Goal: Task Accomplishment & Management: Manage account settings

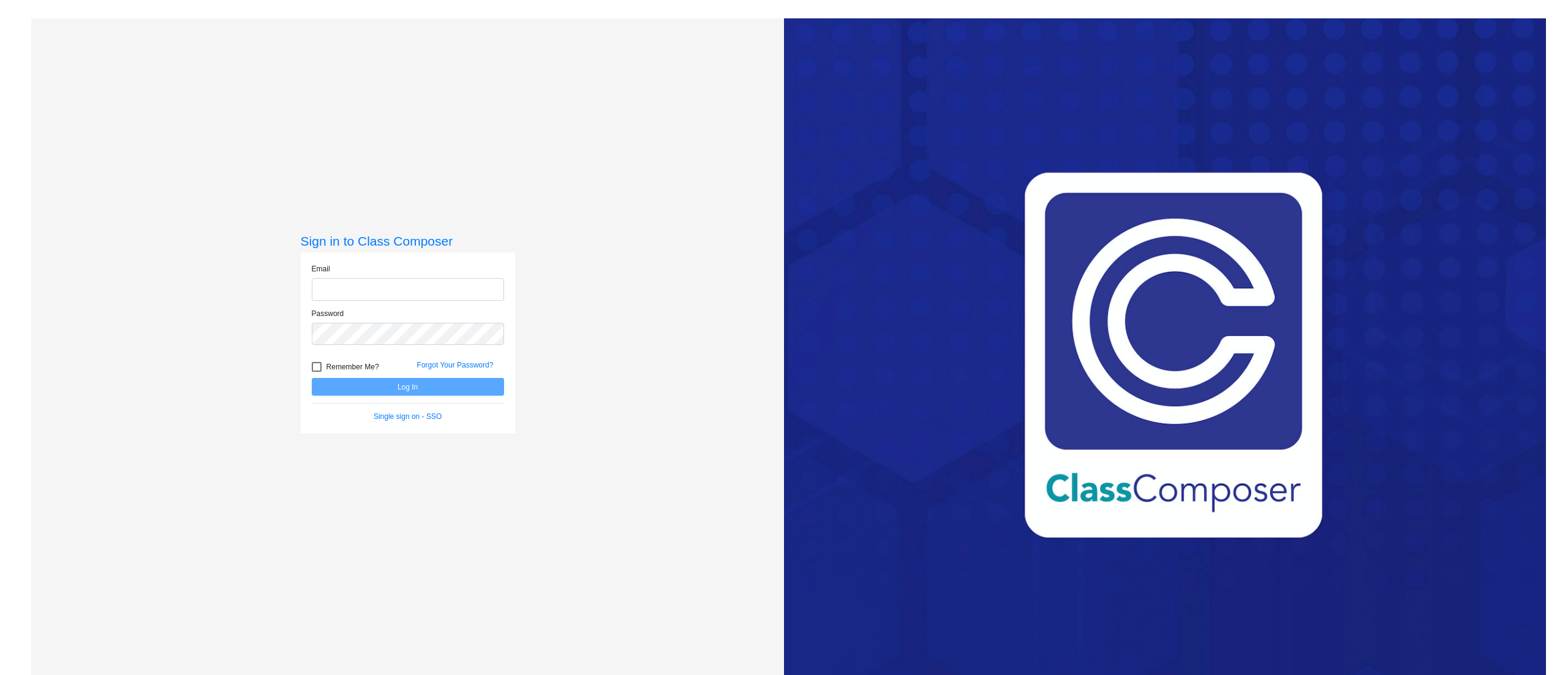
type input "[EMAIL_ADDRESS][DOMAIN_NAME]"
click at [378, 383] on button "Log In" at bounding box center [408, 387] width 192 height 18
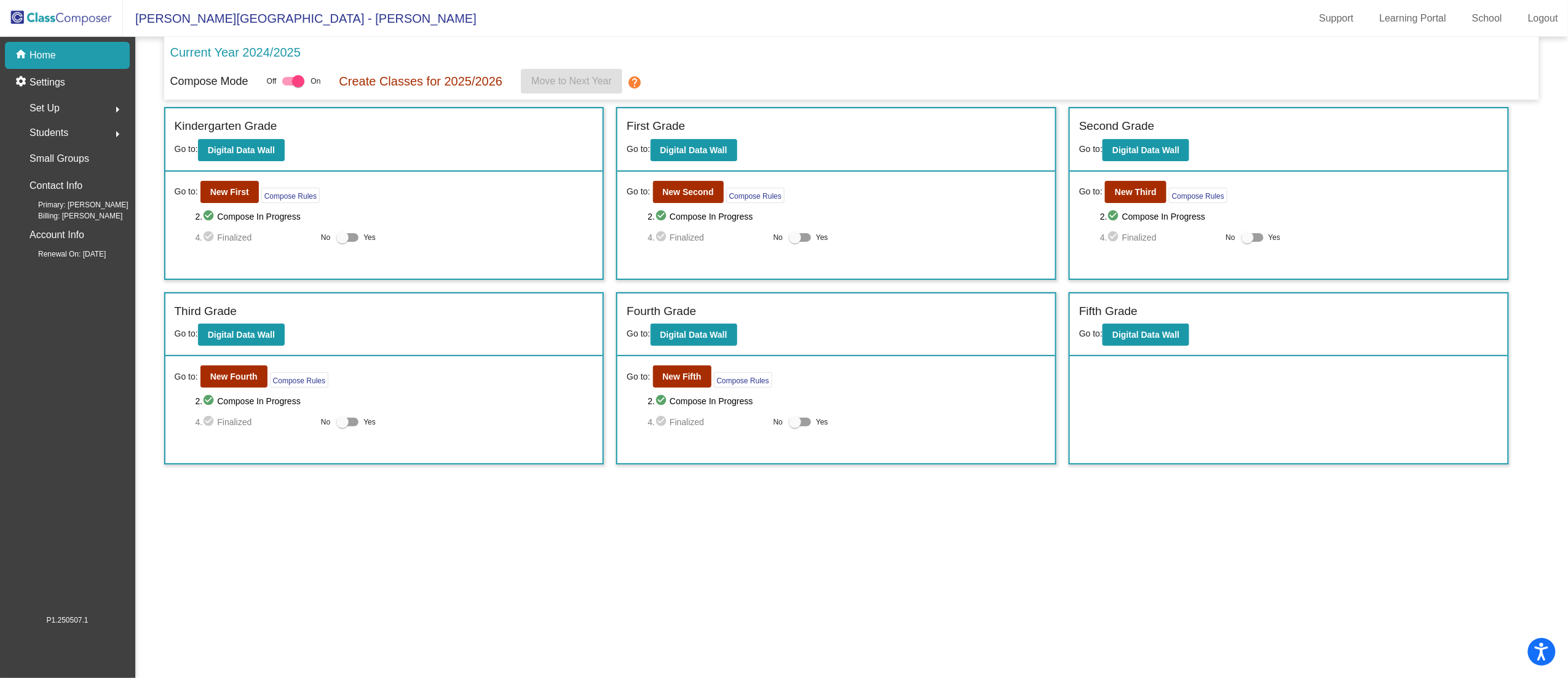
click at [110, 130] on mat-icon "arrow_right" at bounding box center [117, 133] width 15 height 15
click at [111, 99] on button "arrow_right" at bounding box center [117, 108] width 25 height 25
click at [28, 216] on div "Classes" at bounding box center [43, 215] width 62 height 27
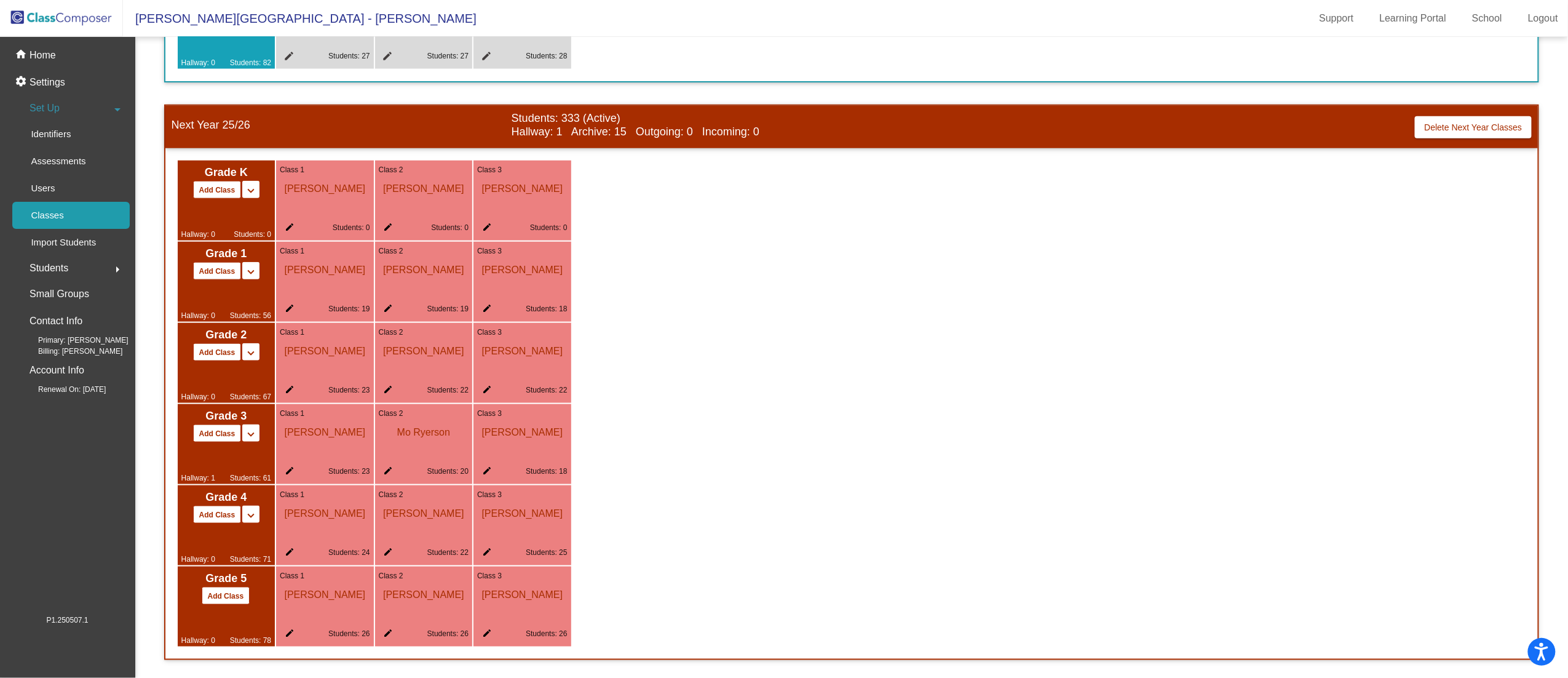
scroll to position [571, 0]
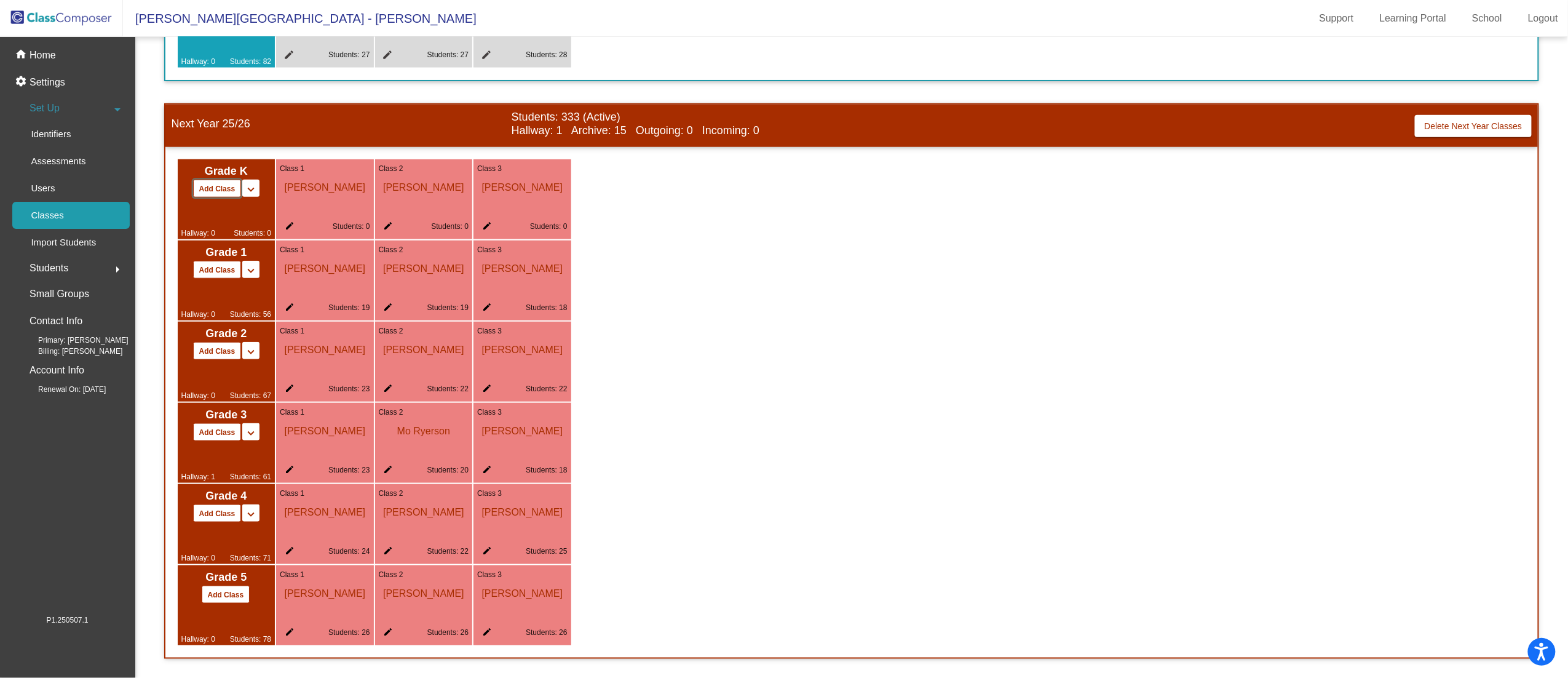
click at [211, 184] on button "Add Class" at bounding box center [217, 189] width 49 height 18
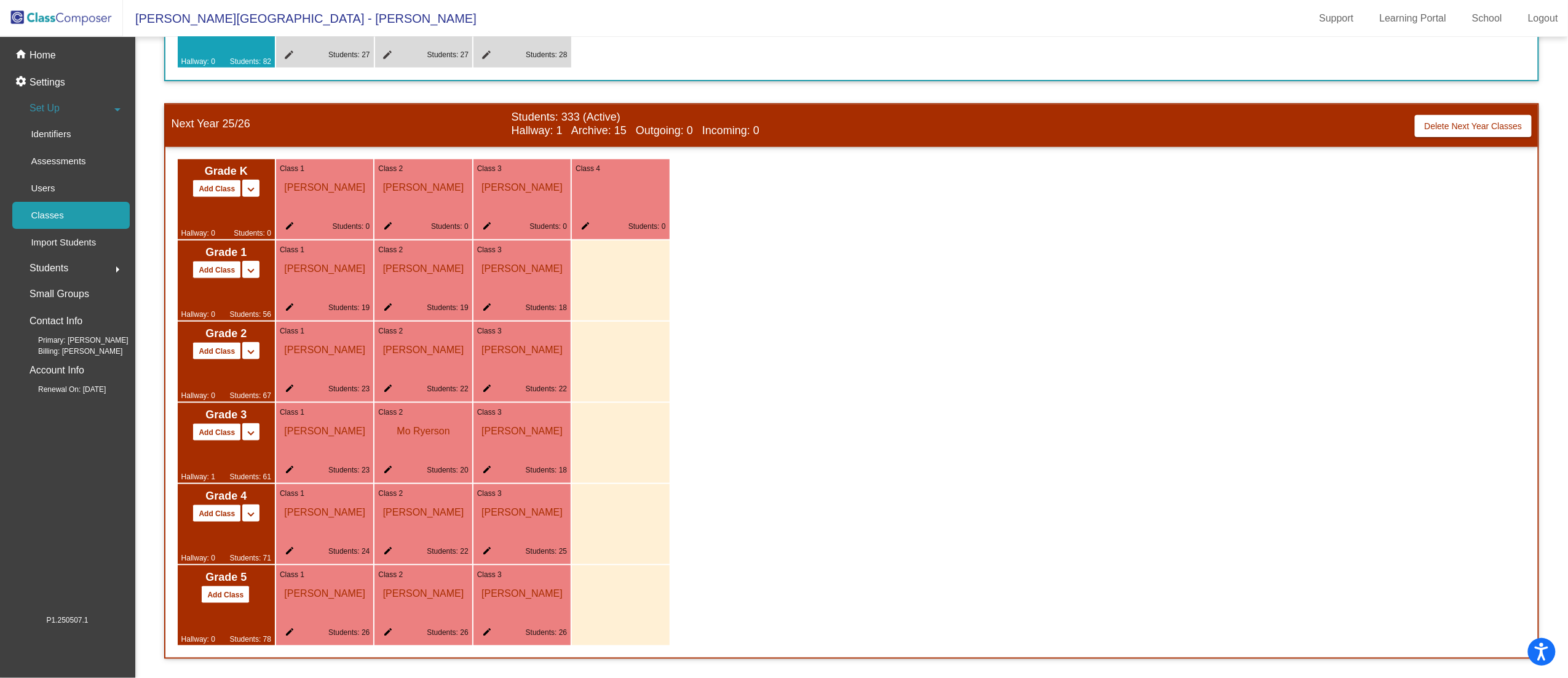
click at [600, 209] on div "Class 4 edit Students: 0" at bounding box center [620, 199] width 97 height 80
click at [584, 225] on mat-icon "edit" at bounding box center [582, 228] width 15 height 15
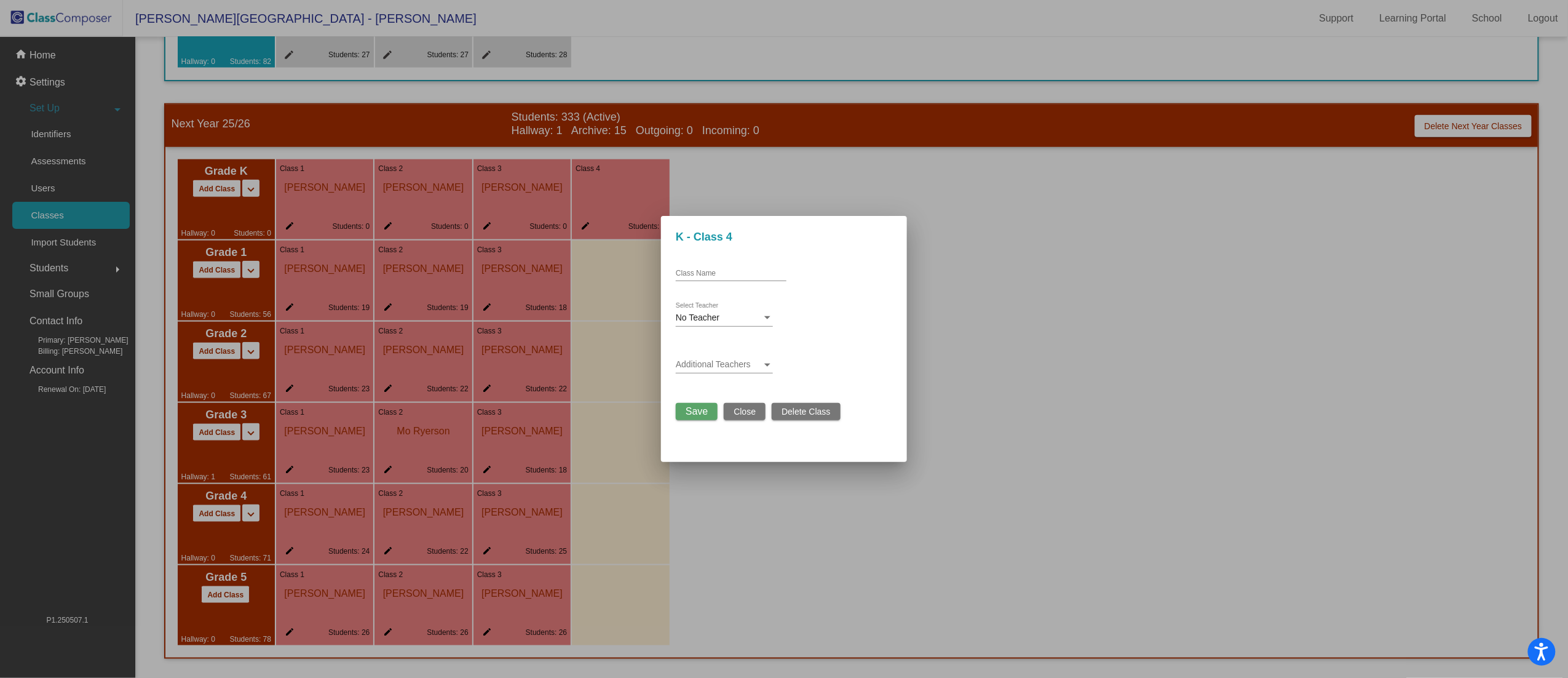
click at [812, 408] on span "Delete Class" at bounding box center [805, 412] width 49 height 10
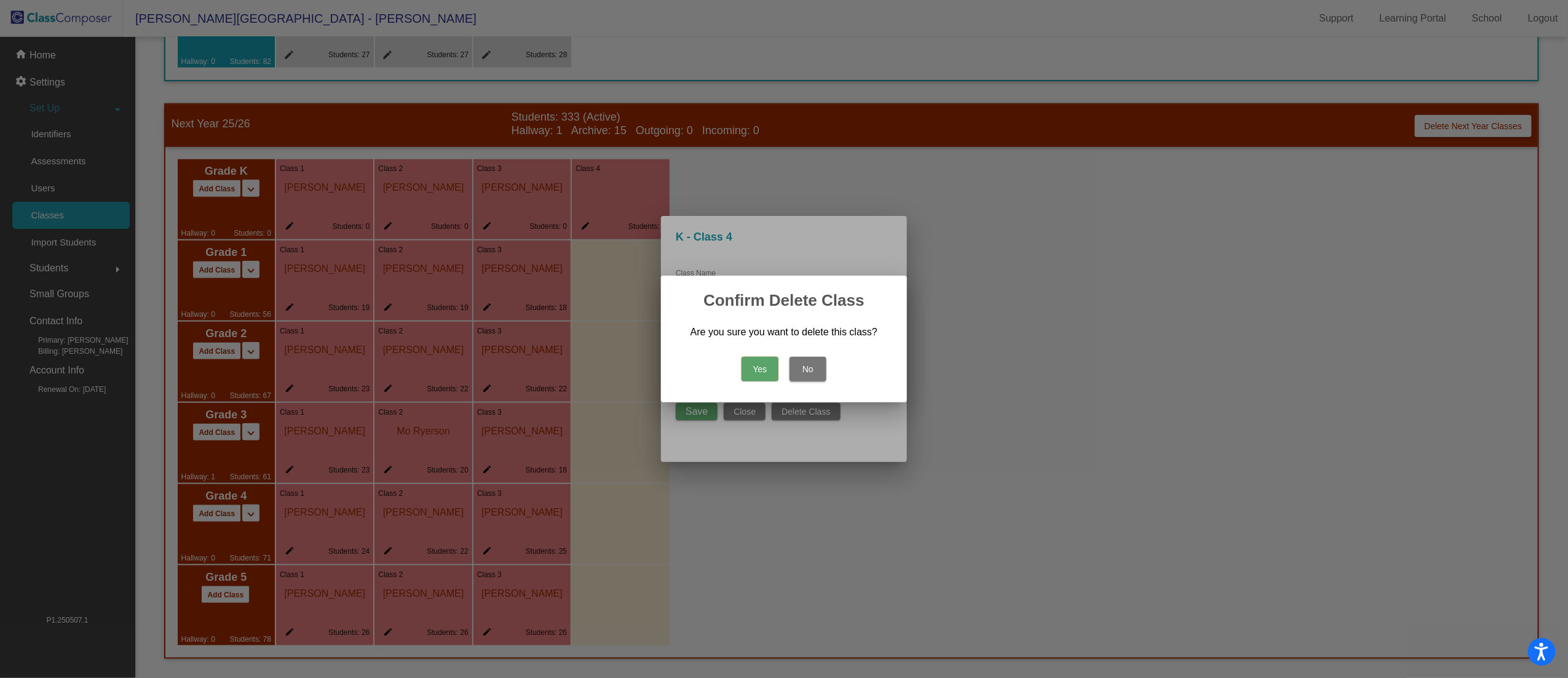
click at [765, 371] on button "Yes" at bounding box center [759, 369] width 37 height 25
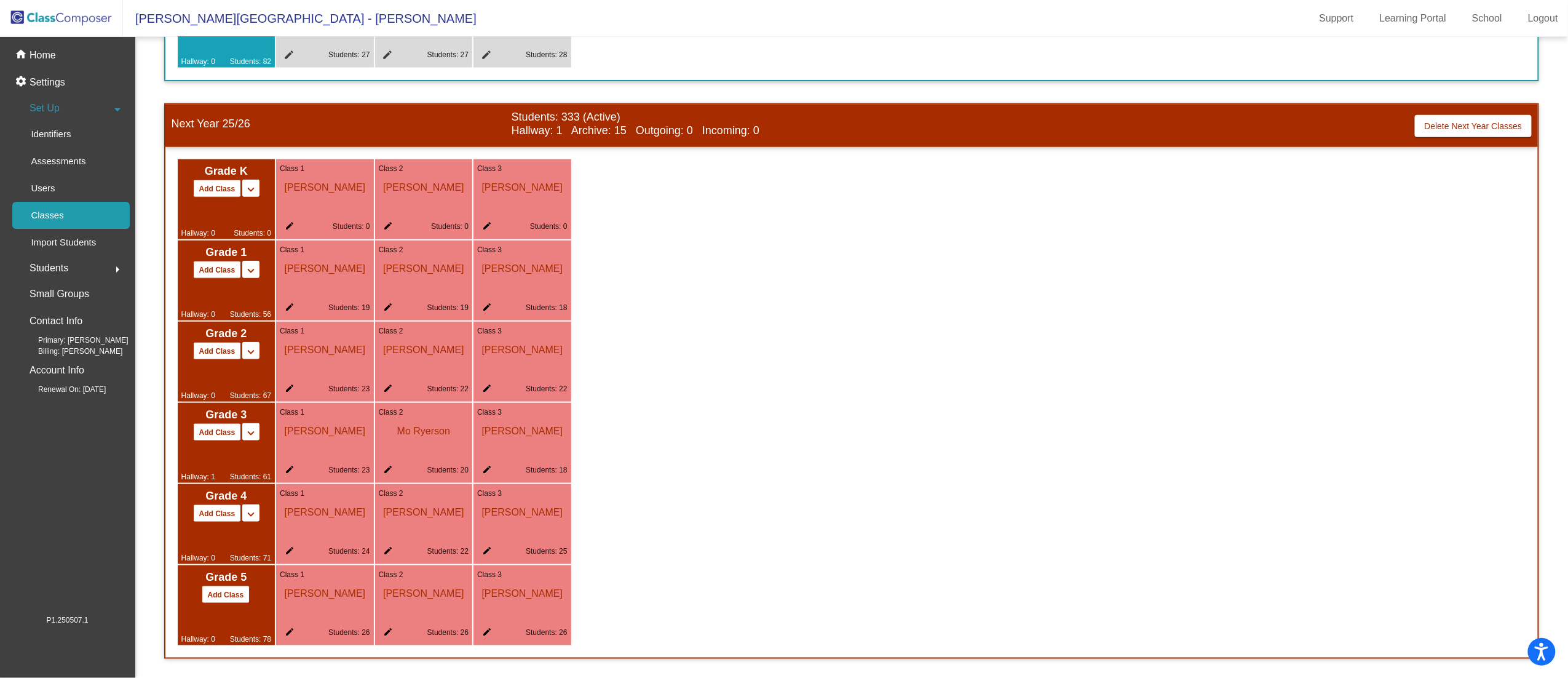
click at [286, 221] on mat-icon "edit" at bounding box center [287, 228] width 15 height 15
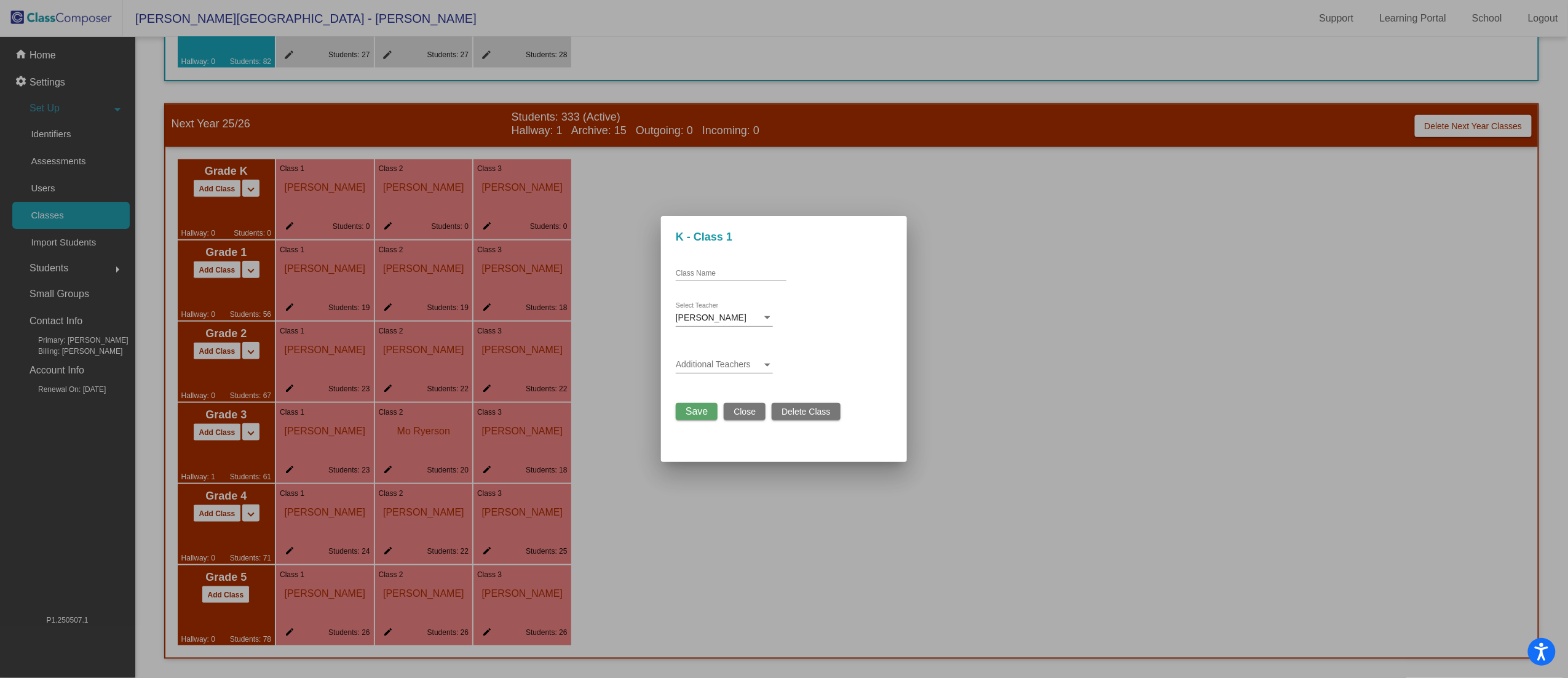
click at [947, 374] on div at bounding box center [784, 339] width 1568 height 678
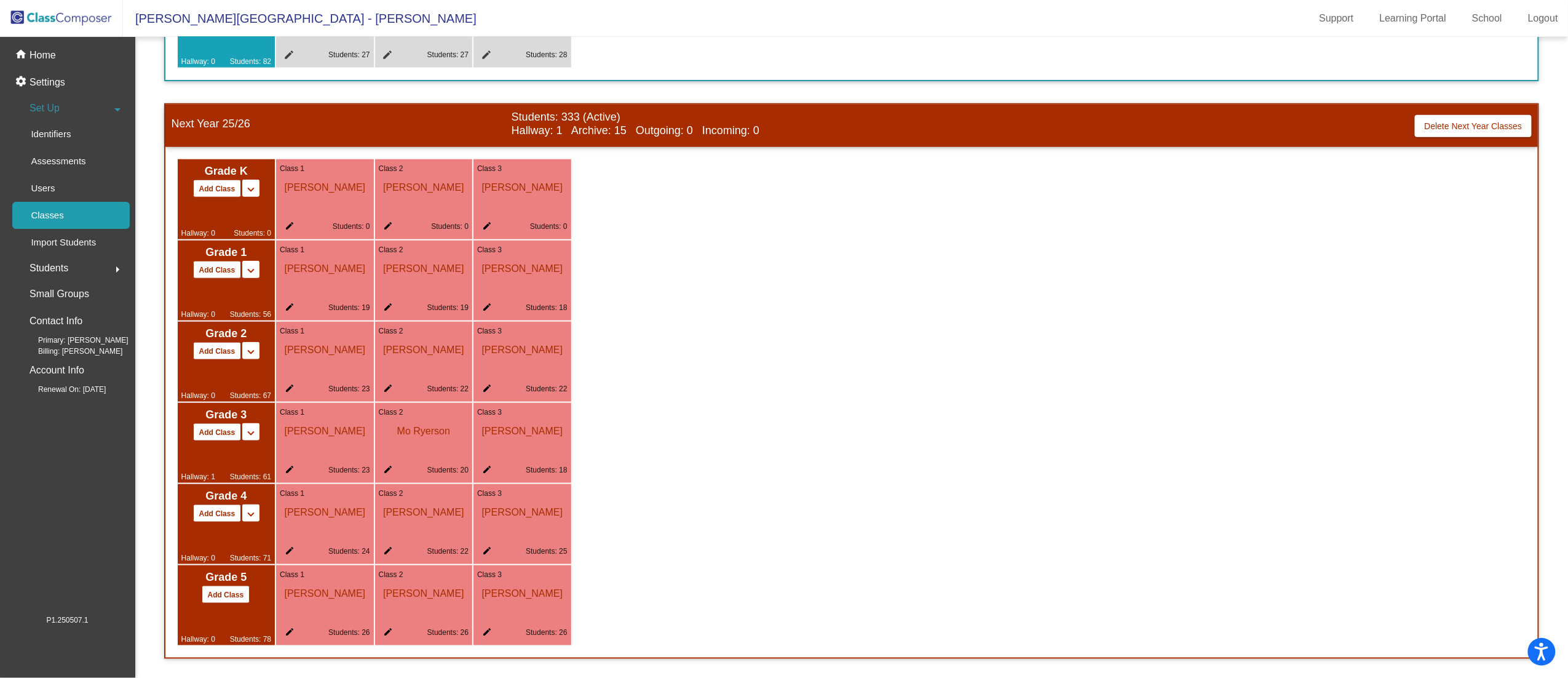
scroll to position [1, 0]
click at [486, 221] on mat-icon "edit" at bounding box center [484, 228] width 15 height 15
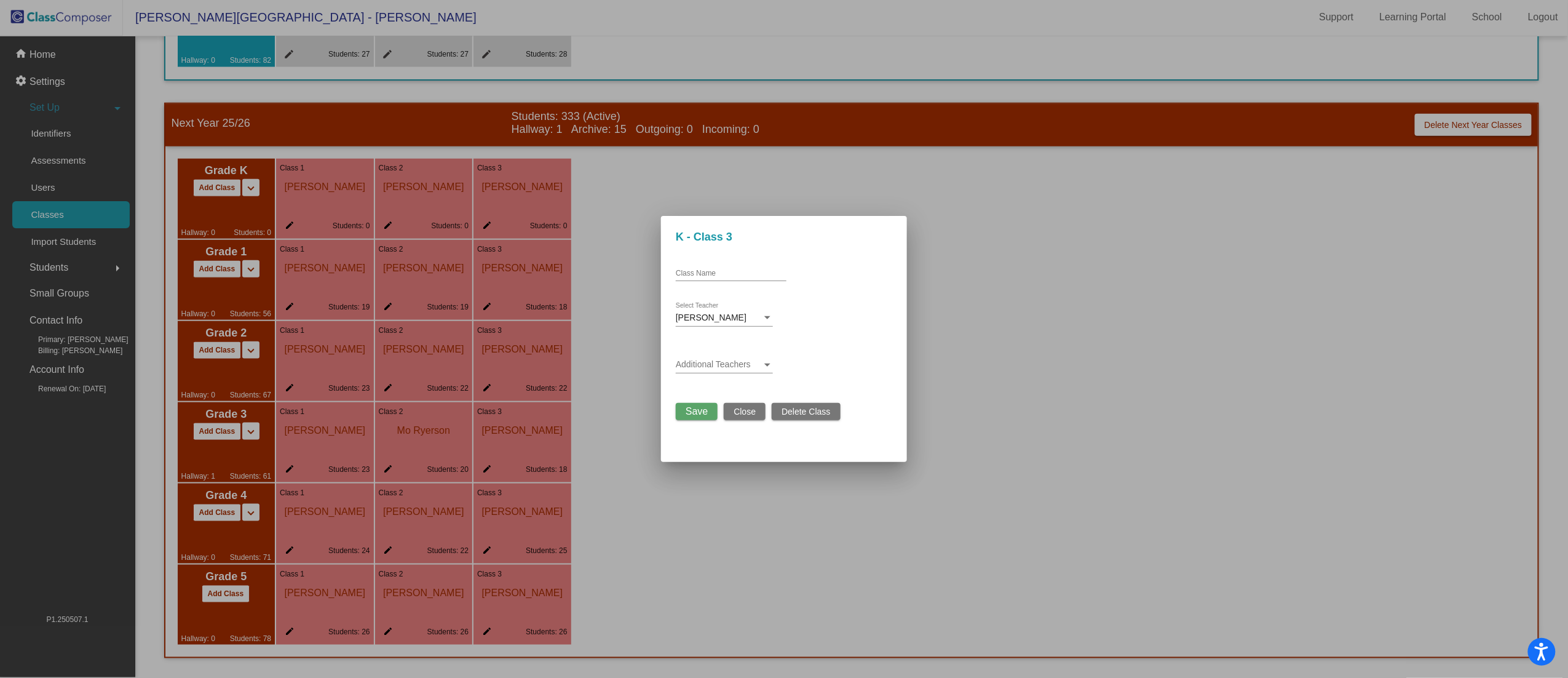
scroll to position [0, 0]
click at [746, 314] on span "[PERSON_NAME]" at bounding box center [710, 317] width 71 height 10
click at [862, 341] on div at bounding box center [784, 339] width 1568 height 678
